Goal: Task Accomplishment & Management: Use online tool/utility

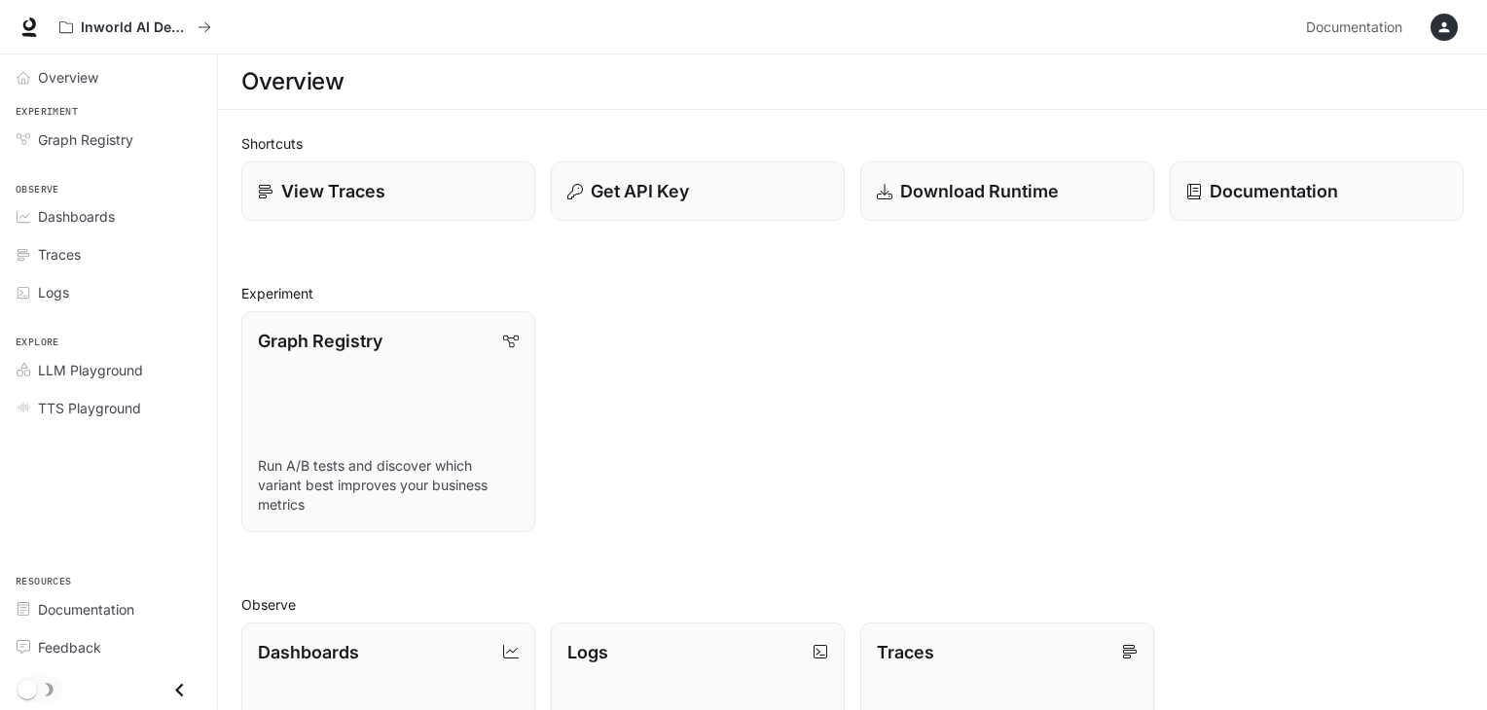
click at [1453, 36] on div "button" at bounding box center [1443, 27] width 27 height 27
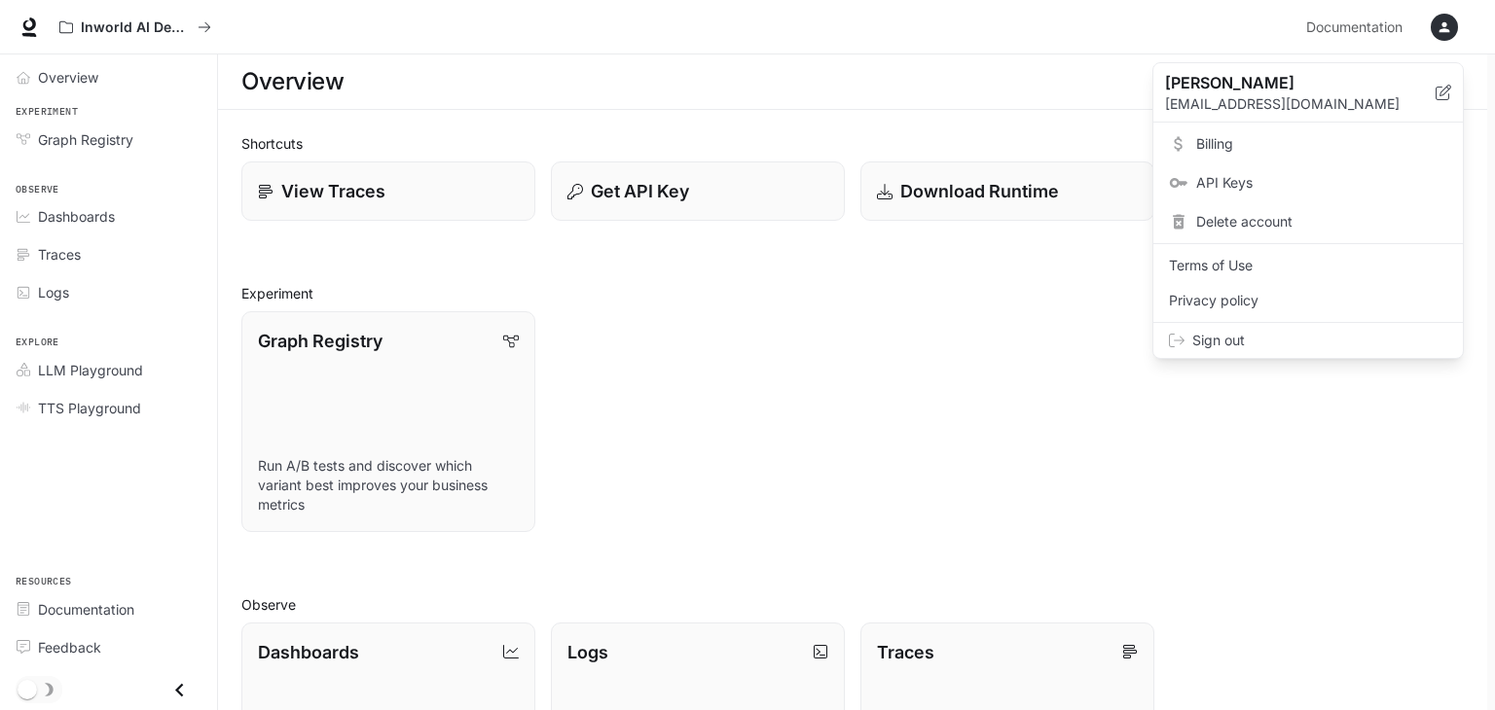
click at [1214, 126] on link "Billing" at bounding box center [1308, 143] width 302 height 35
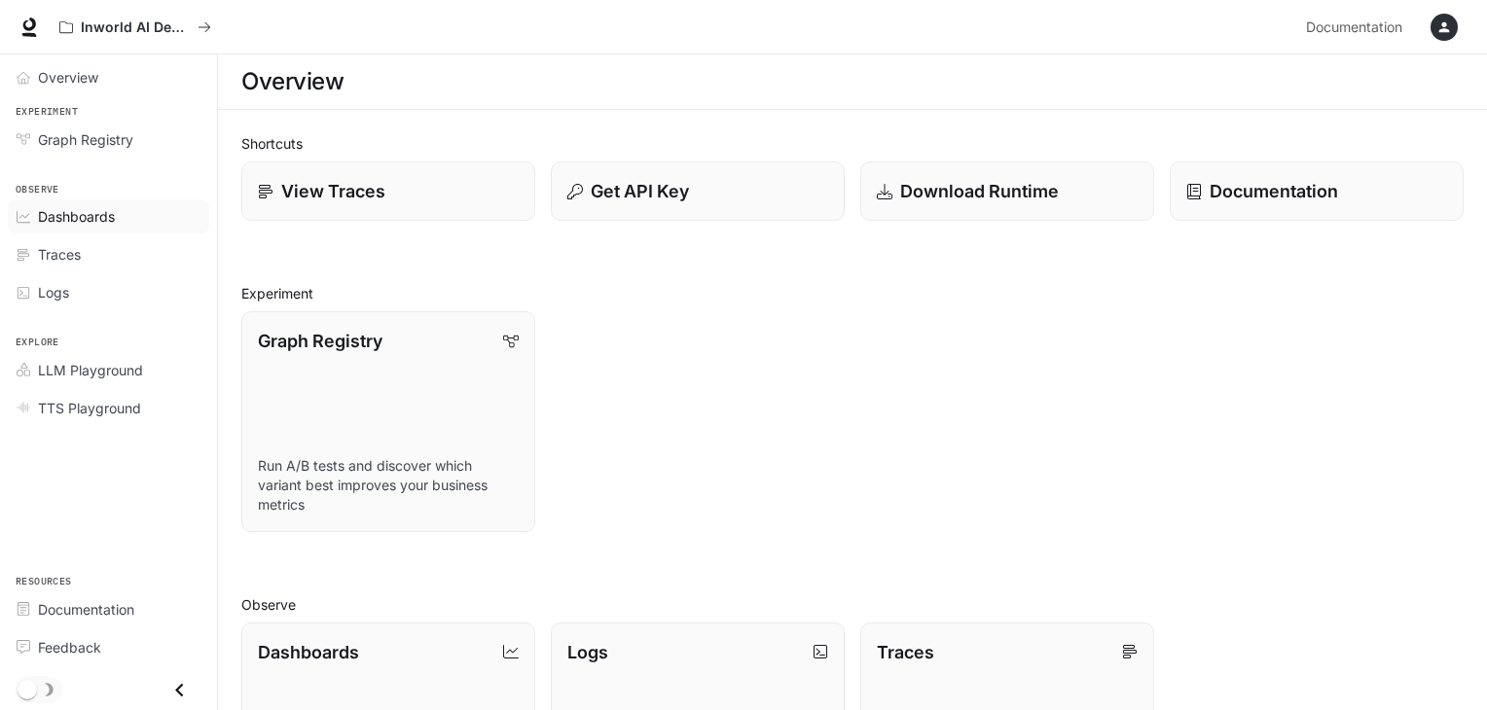
click at [86, 222] on span "Dashboards" at bounding box center [76, 216] width 77 height 20
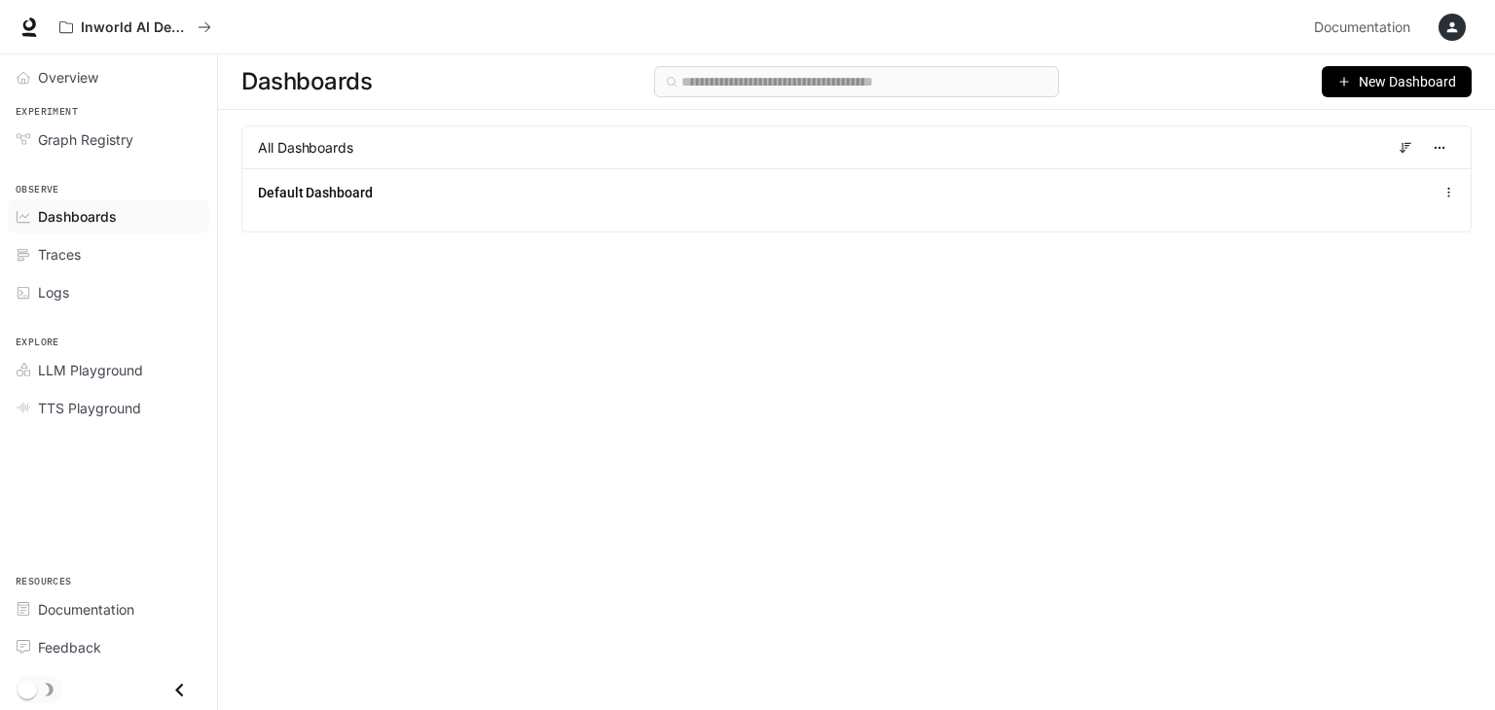
click at [86, 213] on span "Dashboards" at bounding box center [77, 216] width 79 height 20
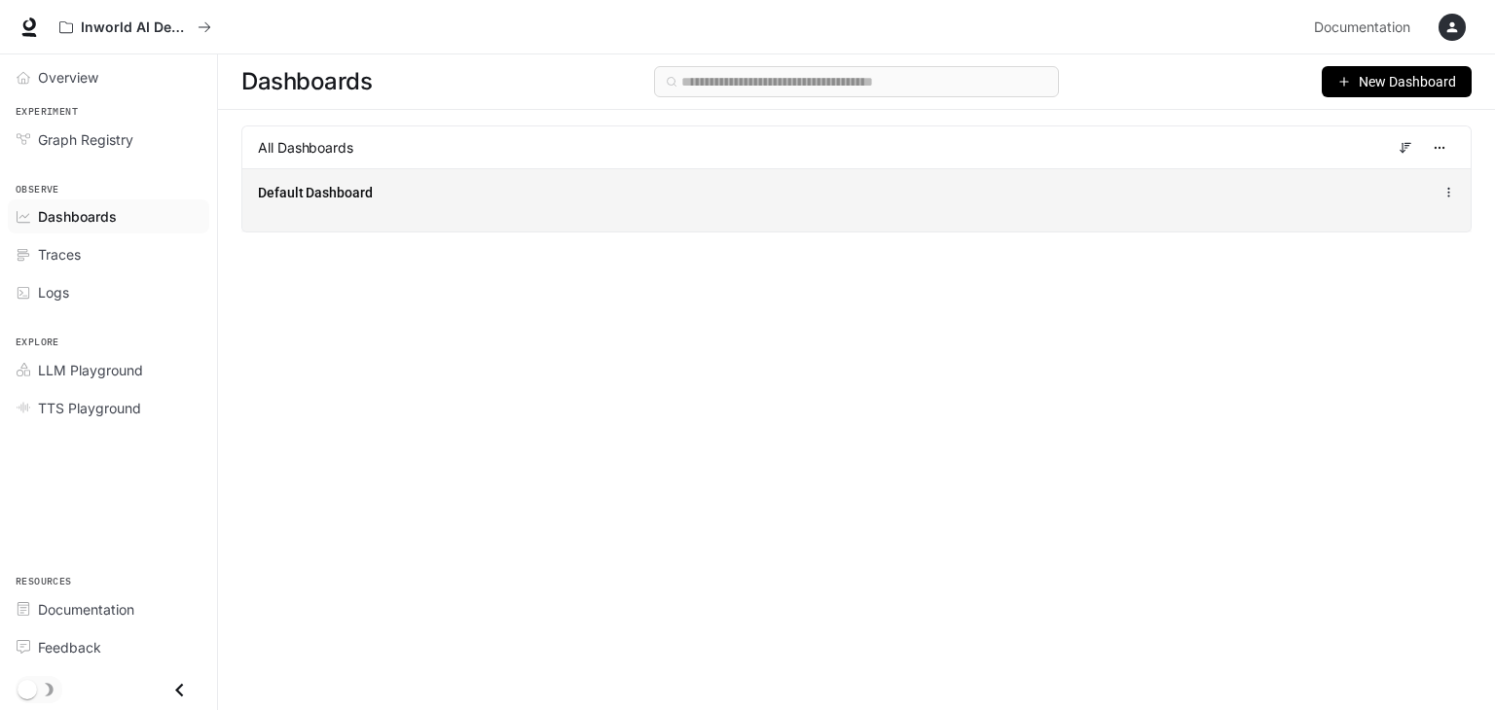
click at [339, 192] on span "Default Dashboard" at bounding box center [315, 192] width 115 height 19
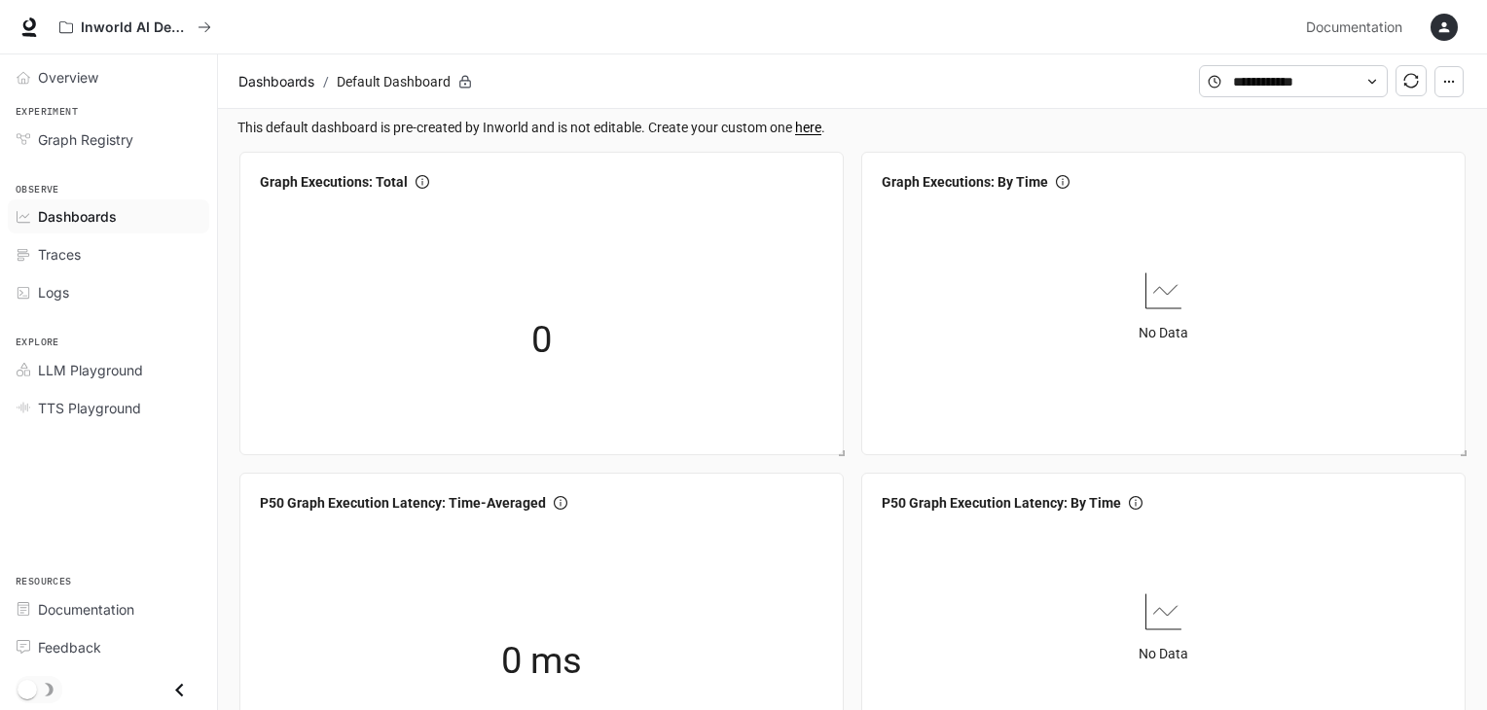
click at [45, 212] on span "Dashboards" at bounding box center [77, 216] width 79 height 20
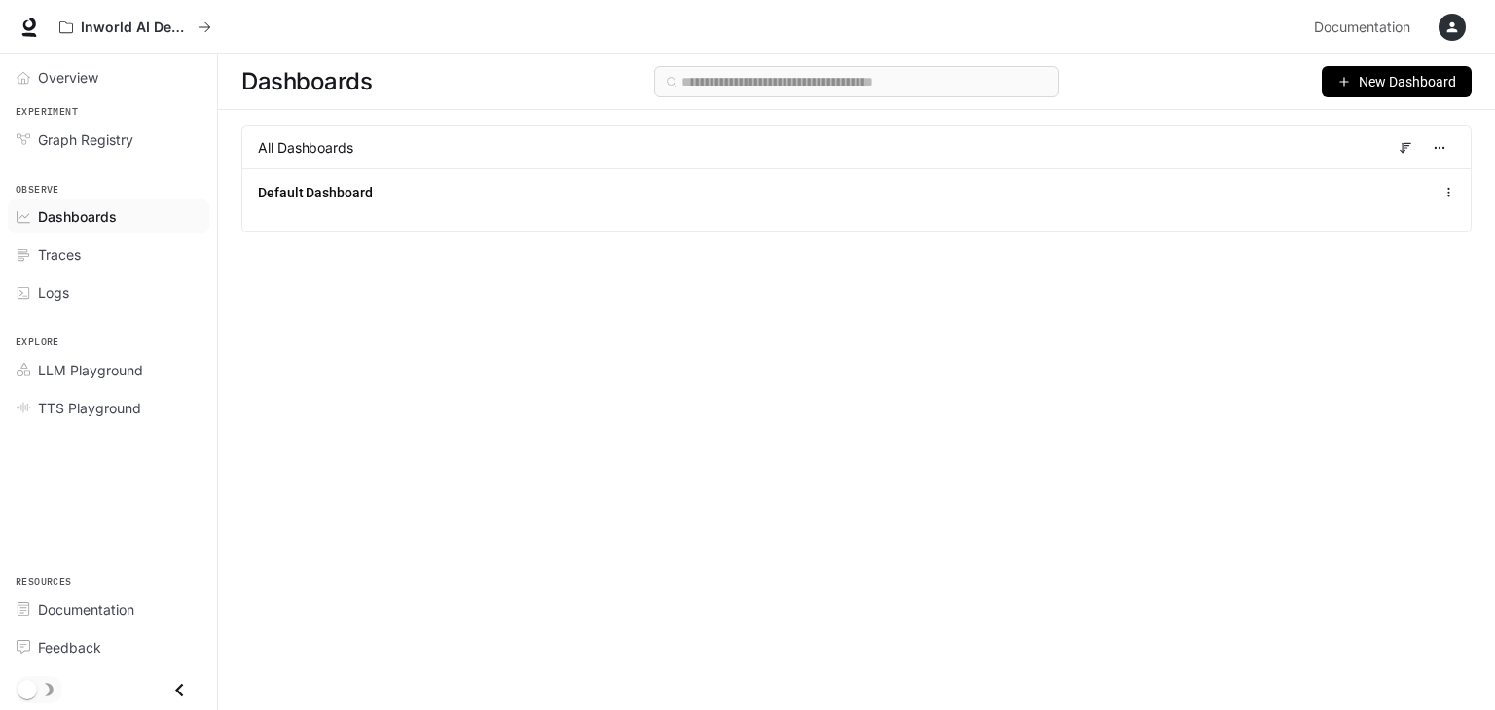
click at [1342, 83] on icon "button" at bounding box center [1344, 82] width 14 height 14
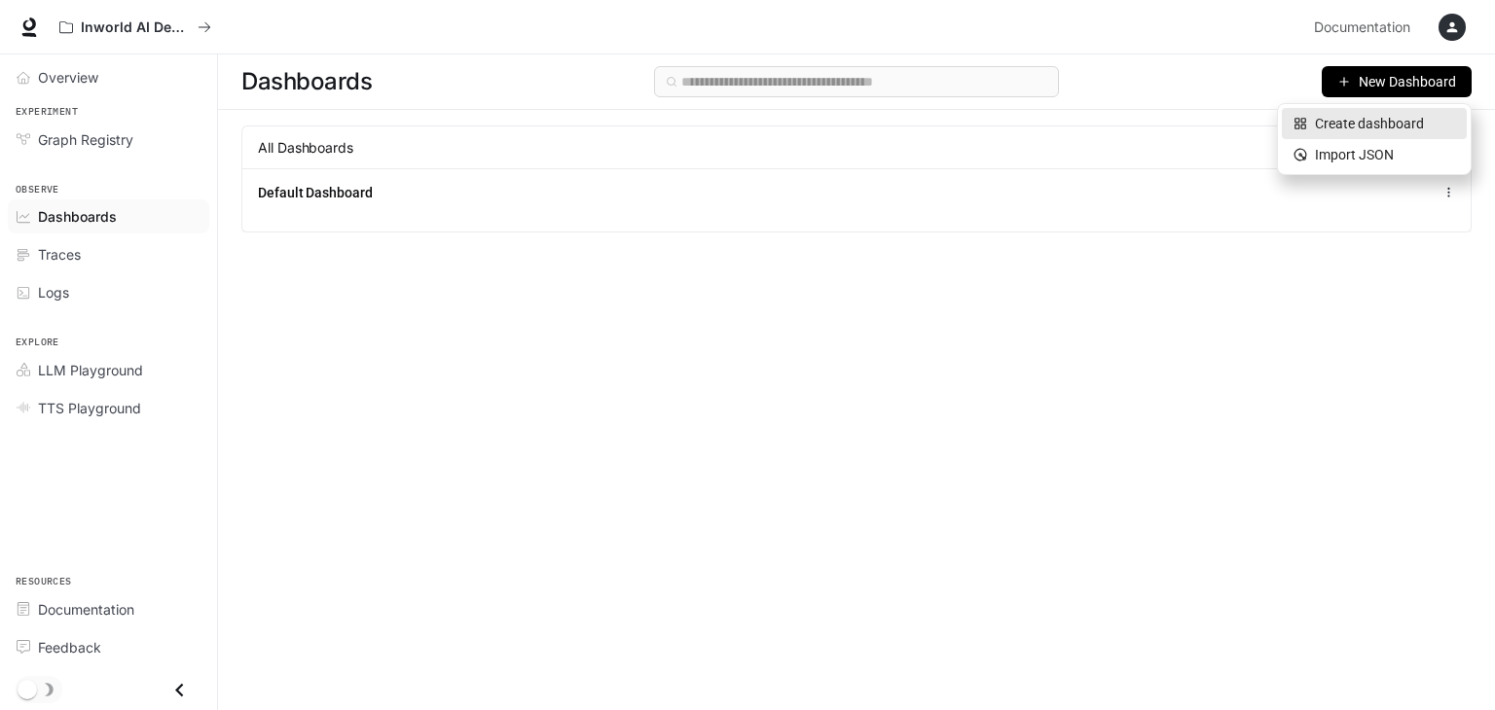
click at [1347, 126] on div "Create dashboard" at bounding box center [1374, 123] width 162 height 21
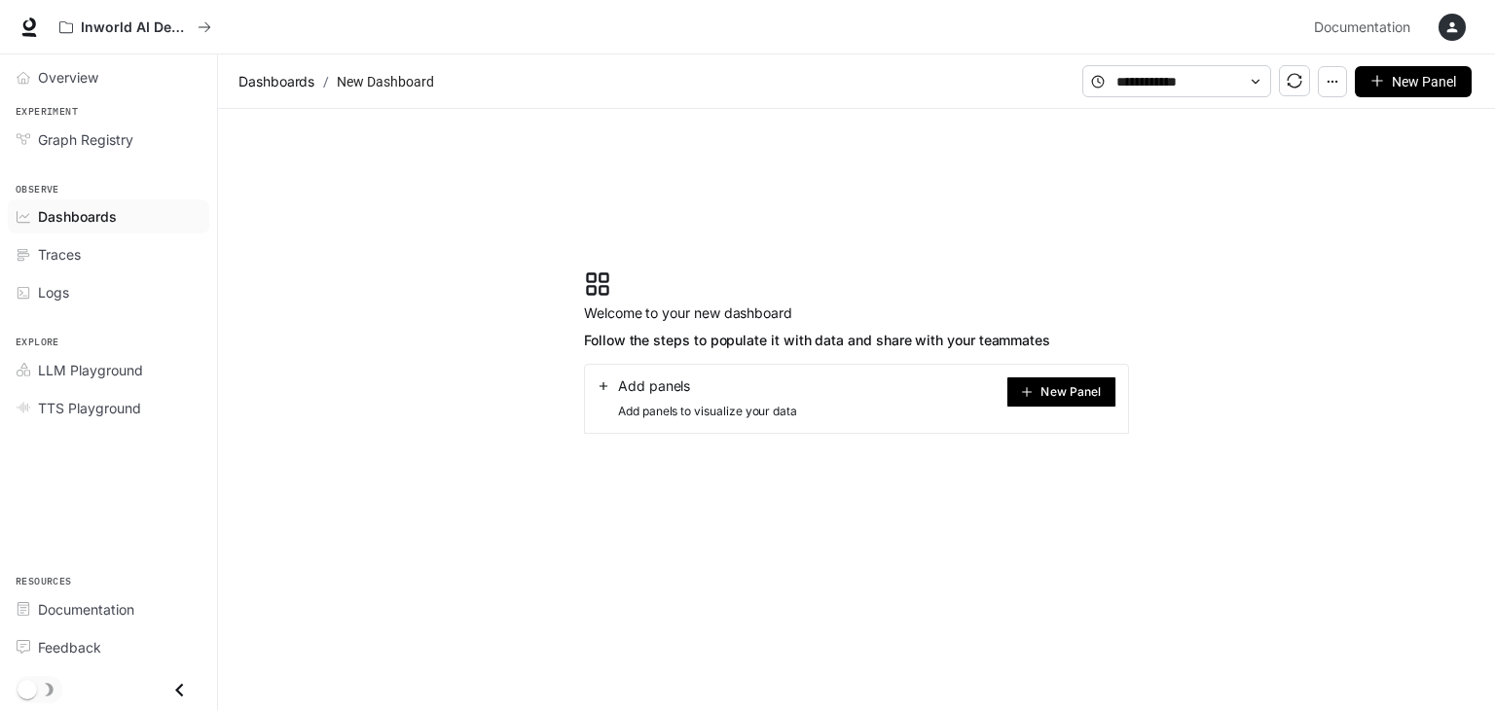
click at [1049, 392] on span "New Panel" at bounding box center [1070, 392] width 60 height 10
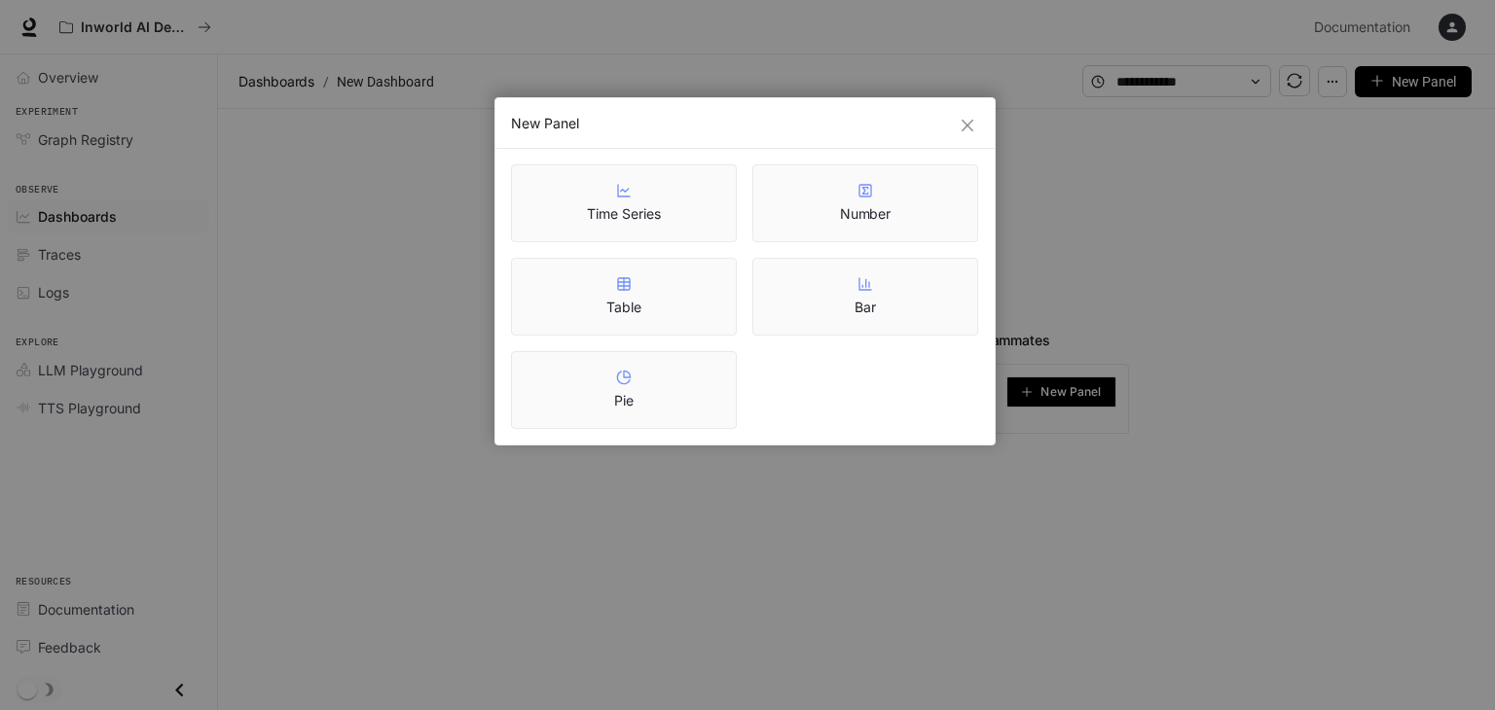
click at [393, 484] on div "New Panel Time Series Number Table Bar Pie" at bounding box center [747, 355] width 1495 height 710
